Goal: Check status: Check status

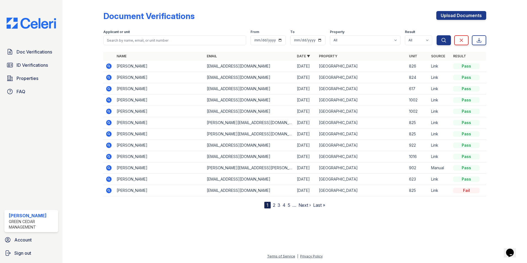
click at [108, 67] on icon at bounding box center [109, 66] width 6 height 6
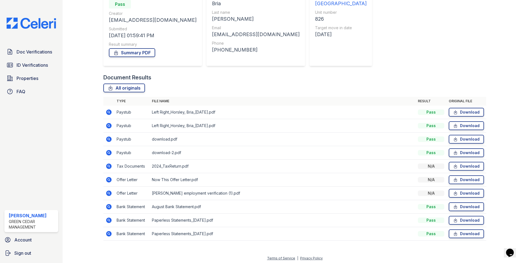
scroll to position [64, 0]
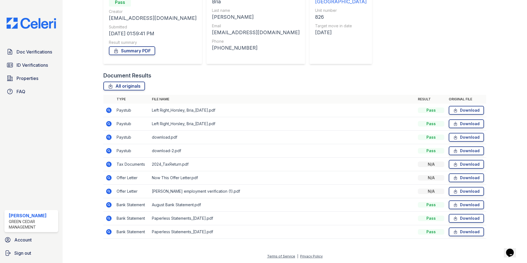
click at [107, 121] on icon at bounding box center [109, 123] width 7 height 7
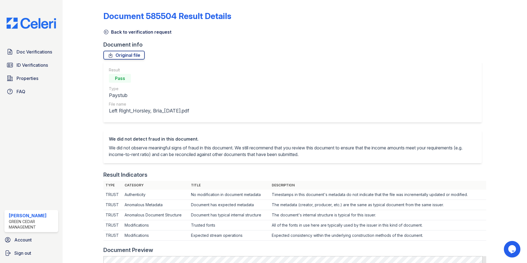
click at [104, 31] on icon at bounding box center [106, 32] width 6 height 6
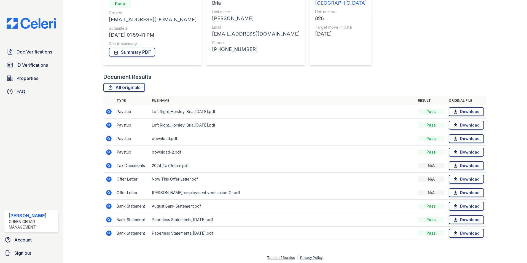
scroll to position [64, 0]
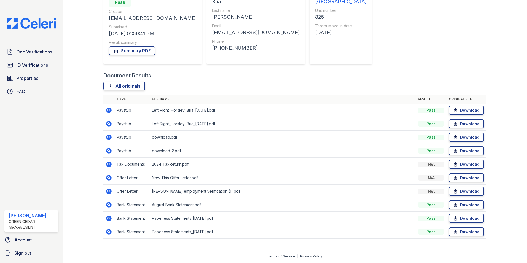
click at [109, 178] on icon at bounding box center [109, 177] width 7 height 7
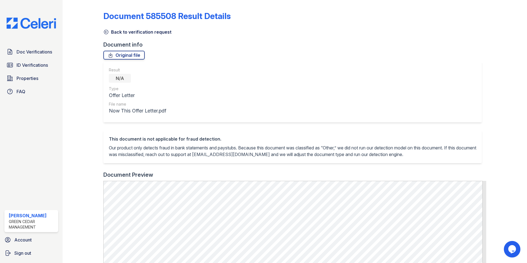
click at [104, 32] on icon at bounding box center [106, 32] width 4 height 4
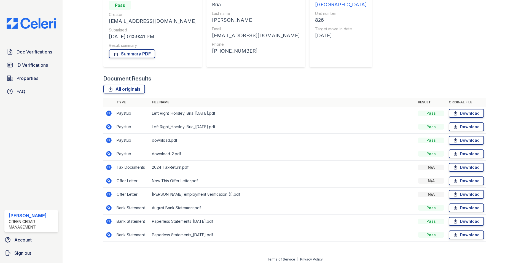
scroll to position [64, 0]
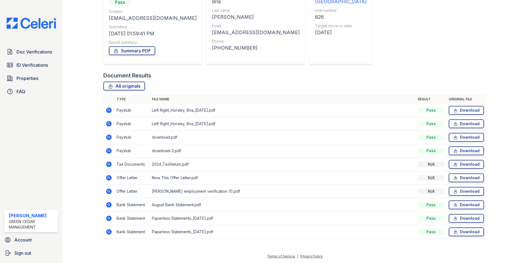
click at [109, 192] on icon at bounding box center [109, 191] width 7 height 7
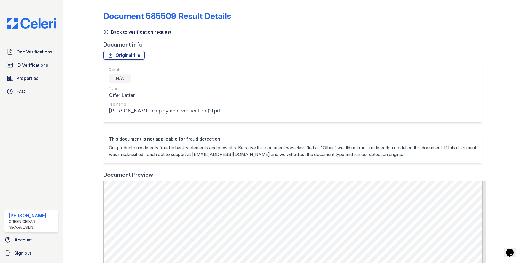
click at [101, 32] on div at bounding box center [87, 222] width 32 height 441
click at [104, 32] on icon at bounding box center [106, 32] width 6 height 6
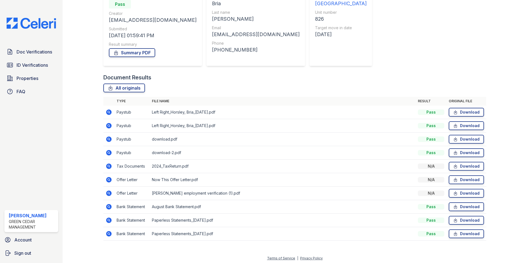
scroll to position [64, 0]
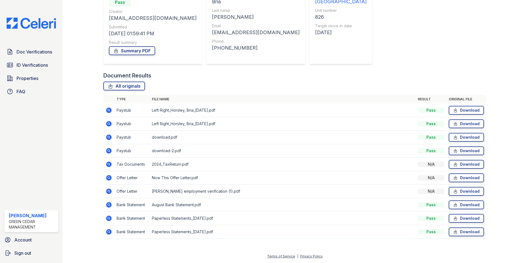
click at [108, 220] on icon at bounding box center [109, 218] width 6 height 6
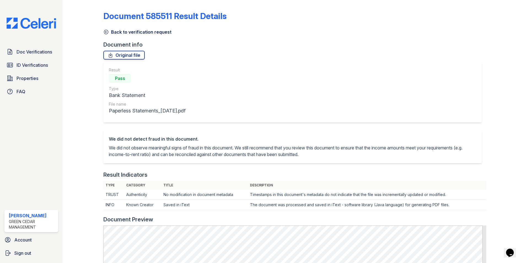
click at [106, 33] on icon at bounding box center [106, 32] width 6 height 6
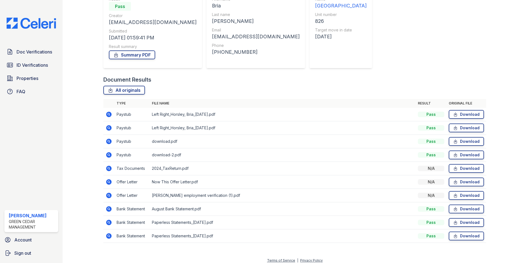
scroll to position [64, 0]
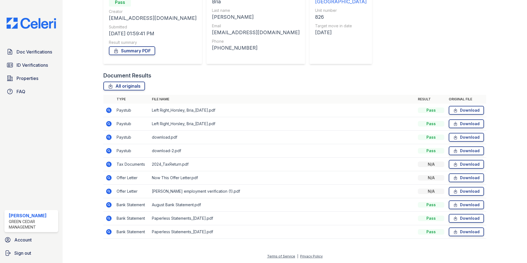
click at [109, 232] on icon at bounding box center [109, 231] width 7 height 7
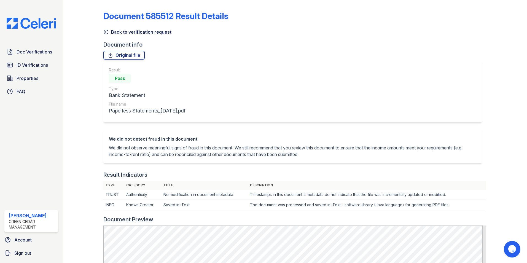
click at [102, 33] on div at bounding box center [87, 245] width 32 height 486
click at [103, 33] on icon at bounding box center [106, 32] width 6 height 6
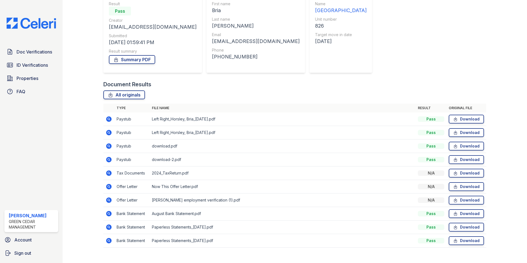
scroll to position [64, 0]
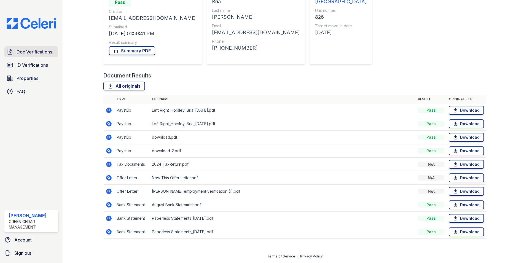
click at [32, 49] on span "Doc Verifications" at bounding box center [35, 51] width 36 height 7
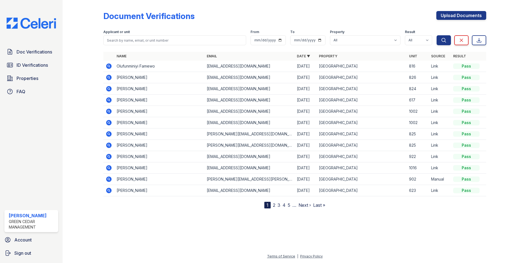
click at [110, 76] on icon at bounding box center [109, 78] width 6 height 6
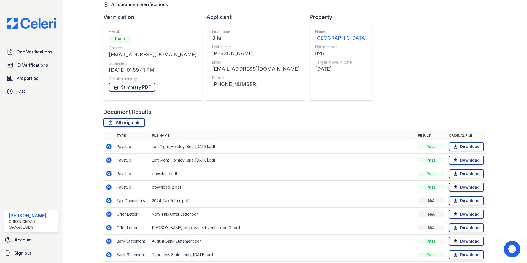
scroll to position [64, 0]
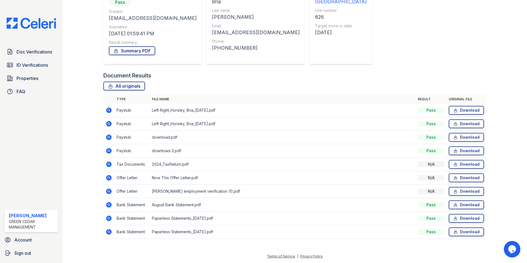
click at [108, 205] on icon at bounding box center [109, 204] width 7 height 7
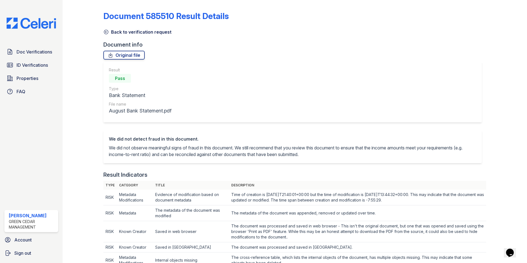
click at [104, 33] on icon at bounding box center [106, 32] width 4 height 4
